Goal: Task Accomplishment & Management: Use online tool/utility

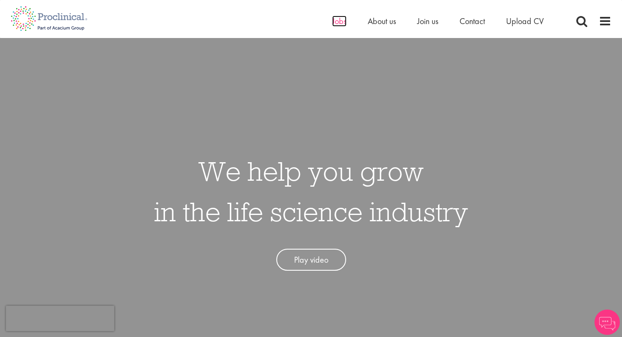
click at [332, 22] on span "Jobs" at bounding box center [339, 21] width 14 height 11
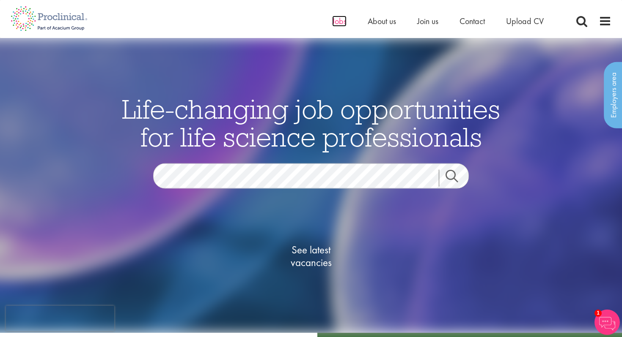
click at [340, 22] on span "Jobs" at bounding box center [339, 21] width 14 height 11
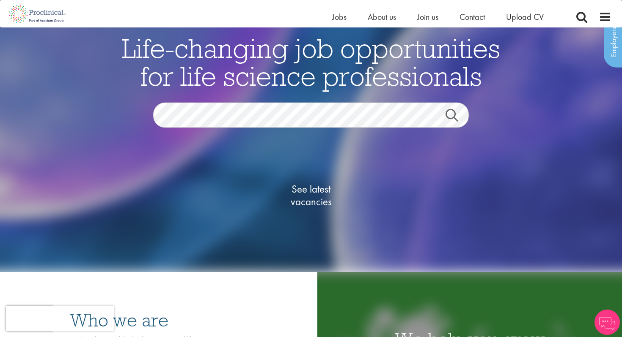
scroll to position [140, 0]
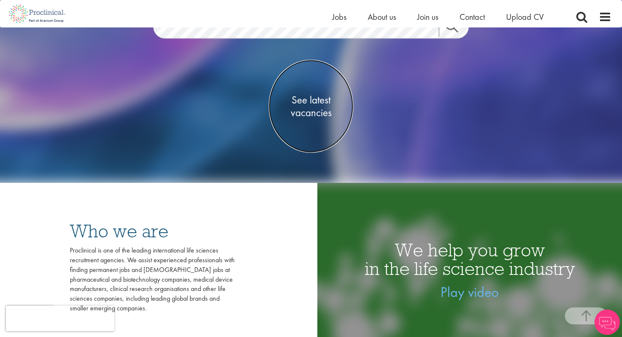
click at [303, 111] on span "See latest vacancies" at bounding box center [310, 105] width 85 height 25
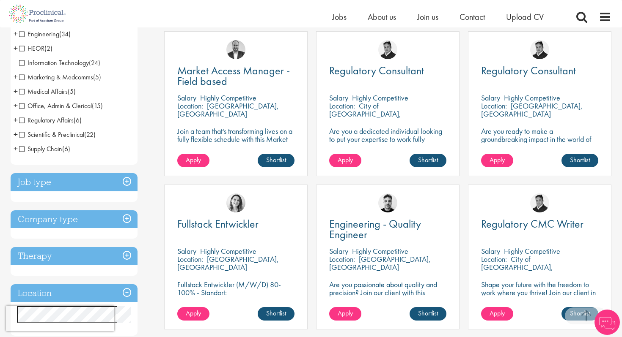
scroll to position [160, 0]
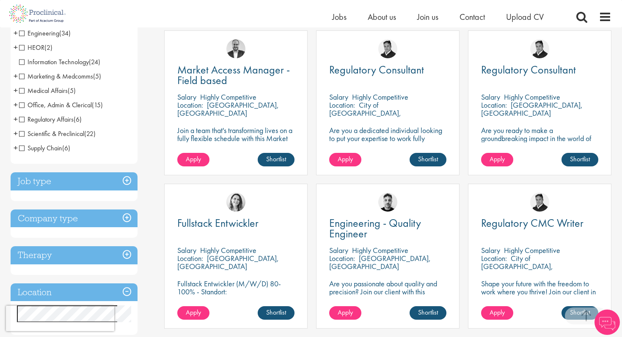
click at [327, 126] on div "Regulatory Consultant Salary Highly Competitive Location: City of London, Engla…" at bounding box center [387, 102] width 143 height 145
click at [424, 147] on div "Regulatory Consultant Salary Highly Competitive Location: City of London, Engla…" at bounding box center [387, 102] width 143 height 145
click at [427, 156] on link "Shortlist" at bounding box center [427, 160] width 37 height 14
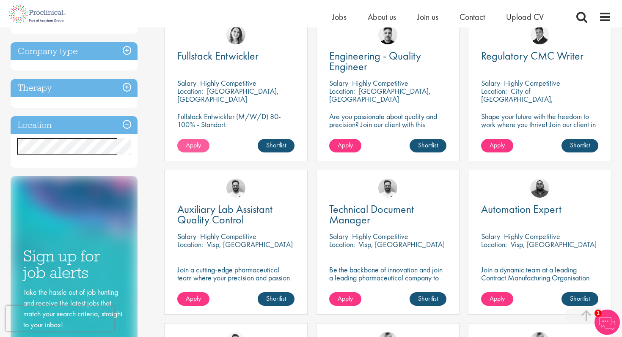
scroll to position [331, 0]
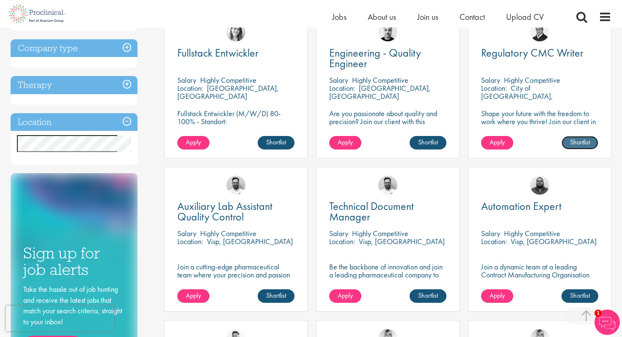
click at [577, 142] on link "Shortlist" at bounding box center [579, 143] width 37 height 14
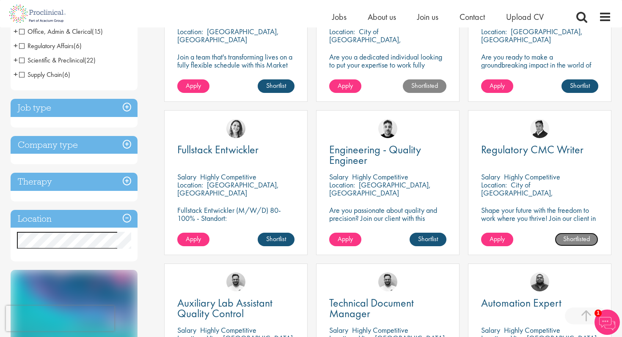
scroll to position [0, 0]
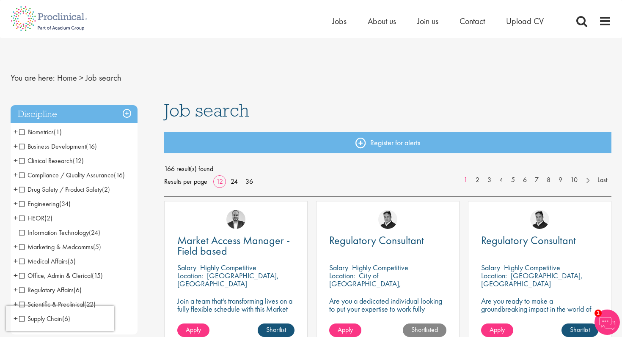
click at [74, 159] on span "(12)" at bounding box center [78, 160] width 11 height 9
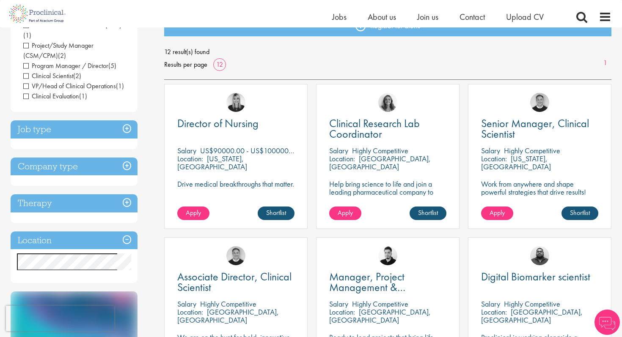
scroll to position [146, 0]
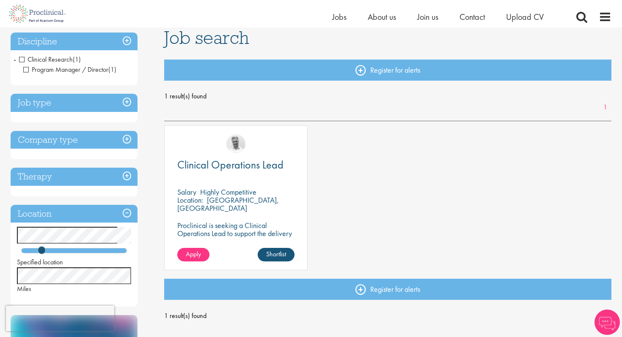
scroll to position [72, 0]
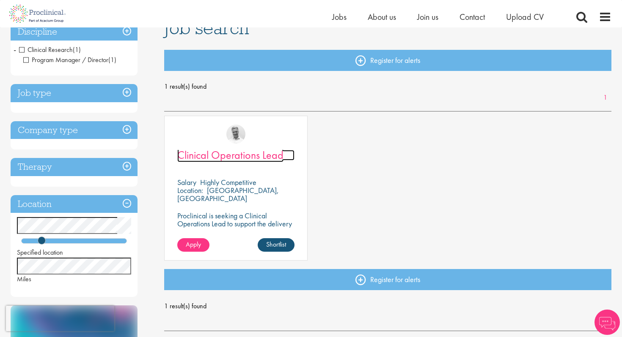
click at [183, 161] on span "Clinical Operations Lead" at bounding box center [230, 155] width 106 height 14
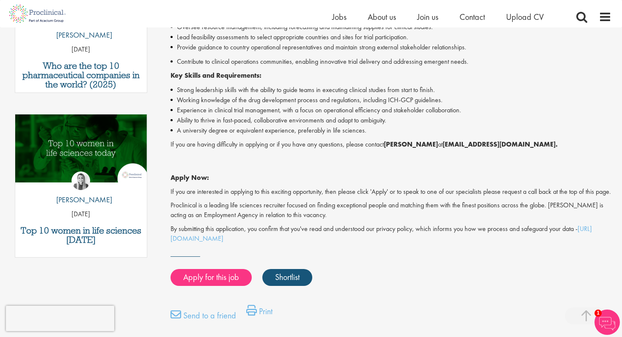
scroll to position [427, 0]
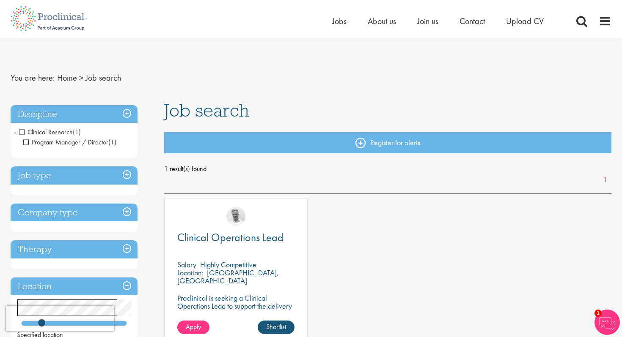
click at [79, 139] on span "Program Manager / Director" at bounding box center [65, 142] width 85 height 9
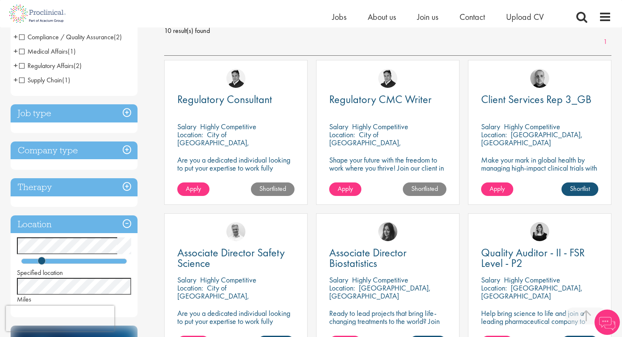
scroll to position [137, 0]
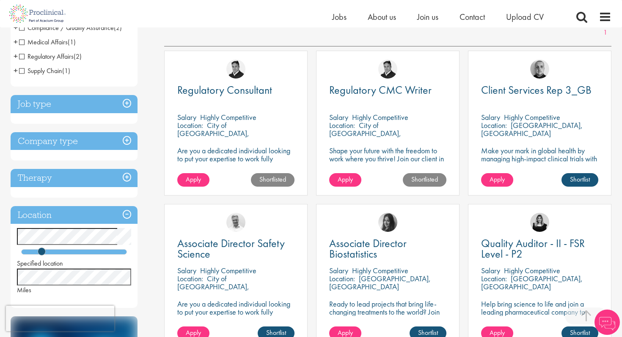
click at [370, 149] on p "Shape your future with the freedom to work where you thrive! Join our client in…" at bounding box center [387, 159] width 117 height 24
click at [367, 91] on span "Regulatory CMC Writer" at bounding box center [380, 90] width 102 height 14
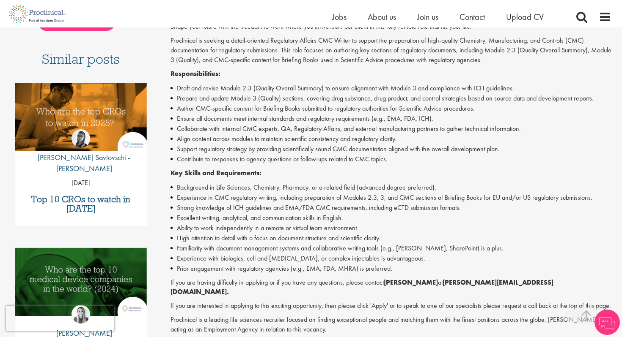
scroll to position [225, 0]
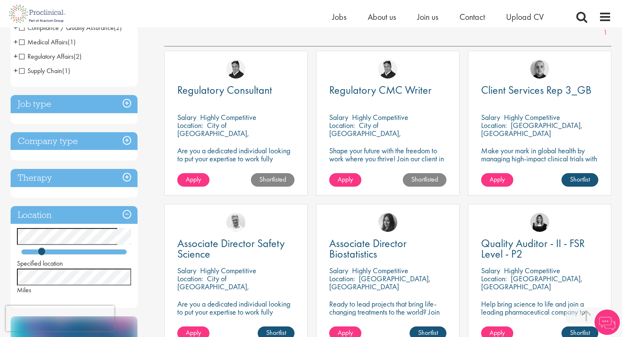
click at [244, 153] on p "Are you a dedicated individual looking to put your expertise to work fully flex…" at bounding box center [235, 167] width 117 height 40
click at [225, 96] on span "Regulatory Consultant" at bounding box center [224, 90] width 95 height 14
